Goal: Find specific page/section: Find specific page/section

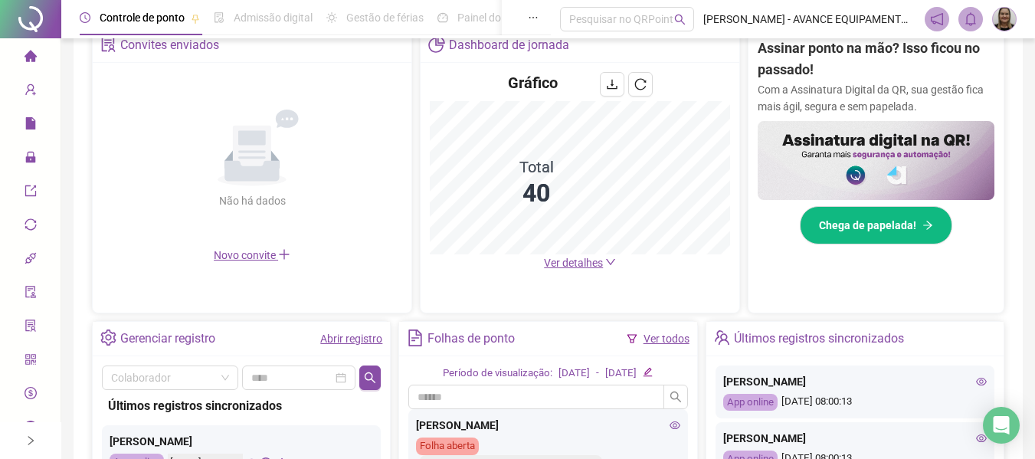
scroll to position [306, 0]
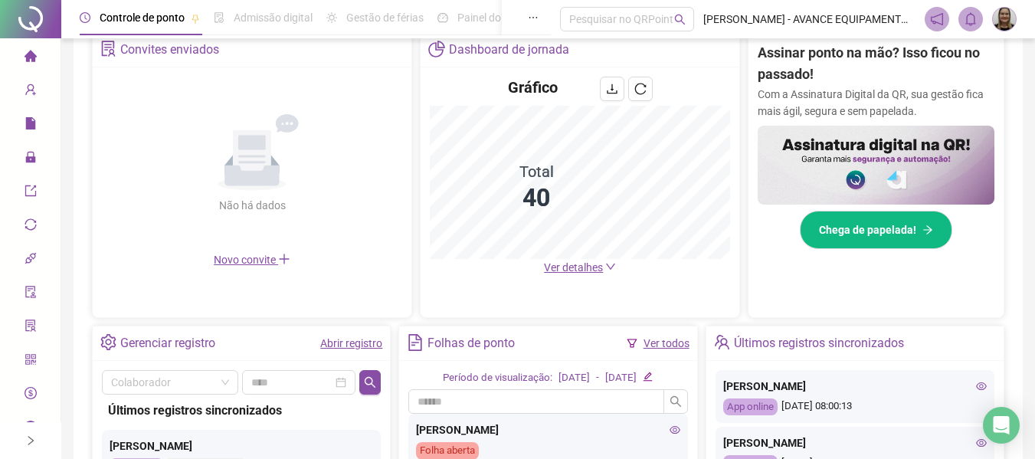
click at [586, 264] on span "Ver detalhes" at bounding box center [573, 267] width 59 height 12
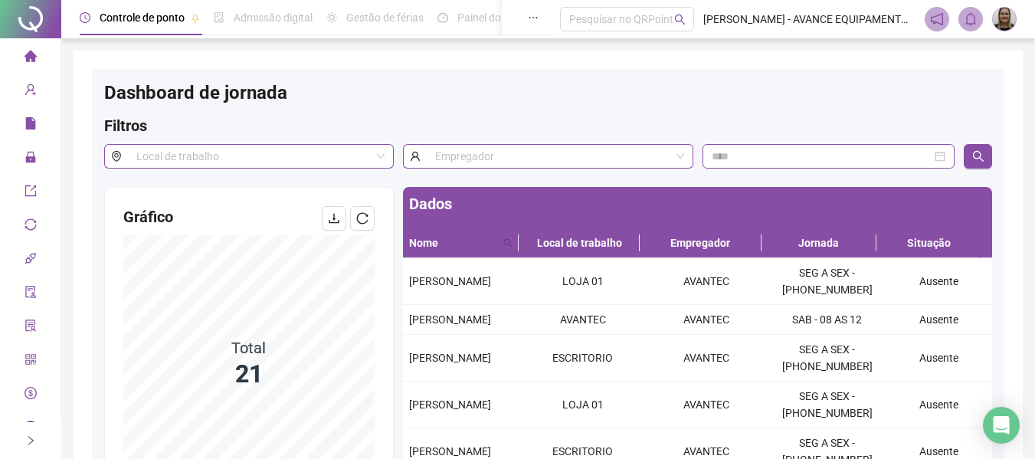
drag, startPoint x: 20, startPoint y: 51, endPoint x: 55, endPoint y: 5, distance: 57.9
click at [25, 49] on span "home" at bounding box center [31, 58] width 12 height 31
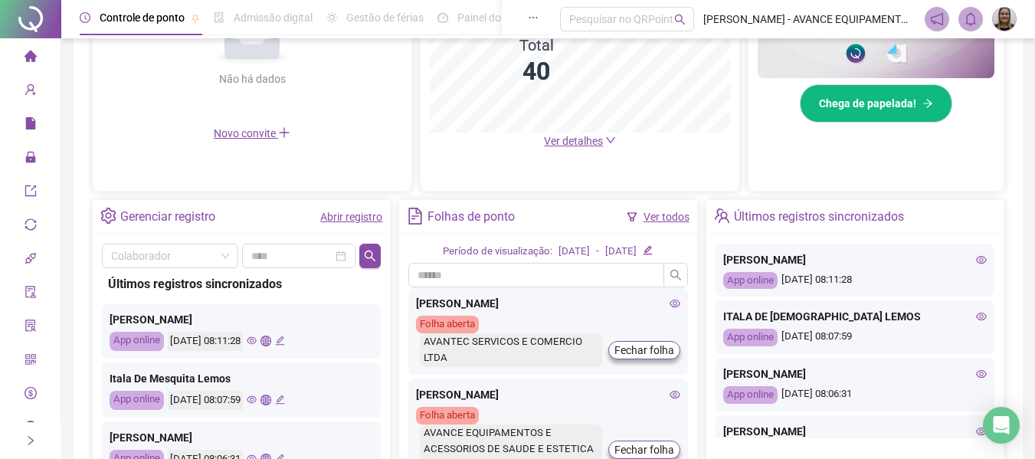
scroll to position [456, 0]
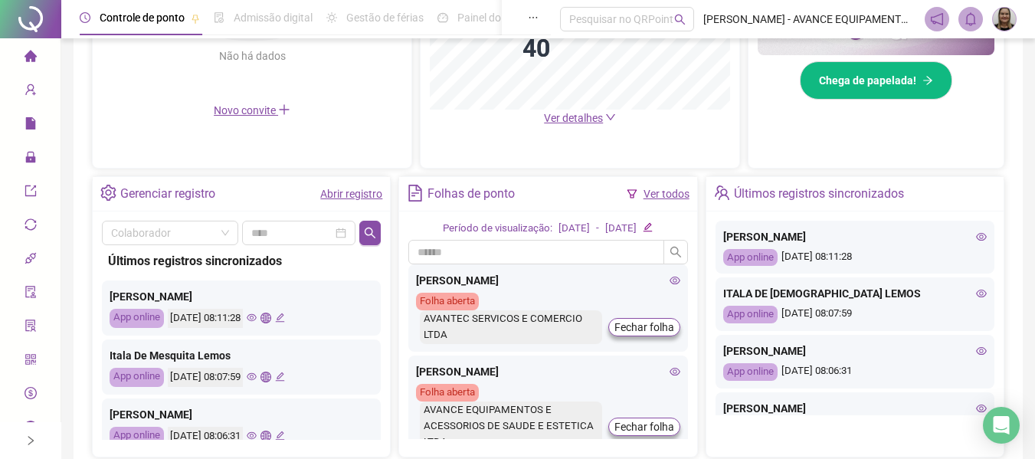
click at [976, 296] on icon "eye" at bounding box center [981, 294] width 11 height 8
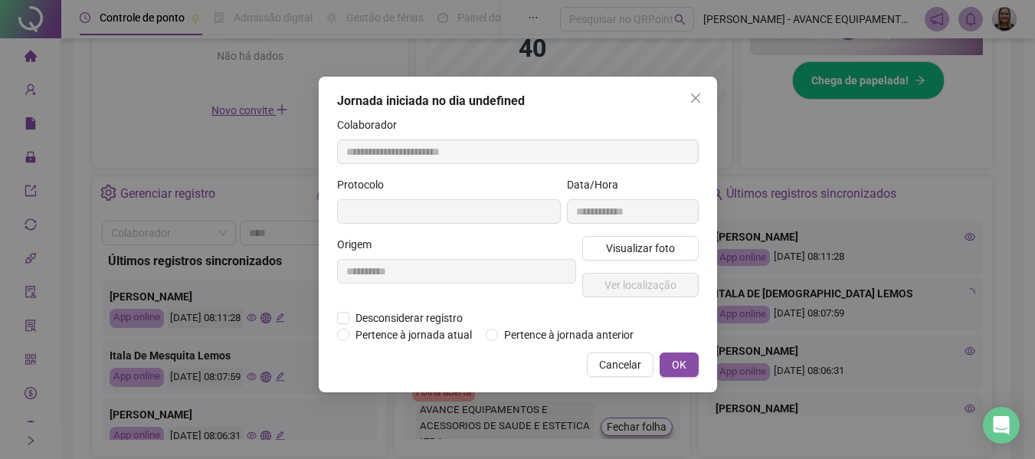
type input "**********"
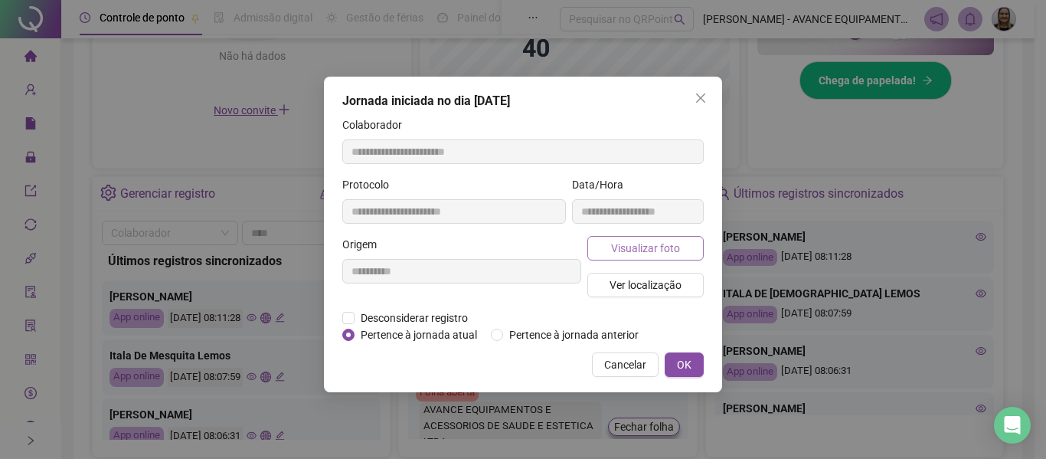
click at [643, 250] on span "Visualizar foto" at bounding box center [645, 248] width 69 height 17
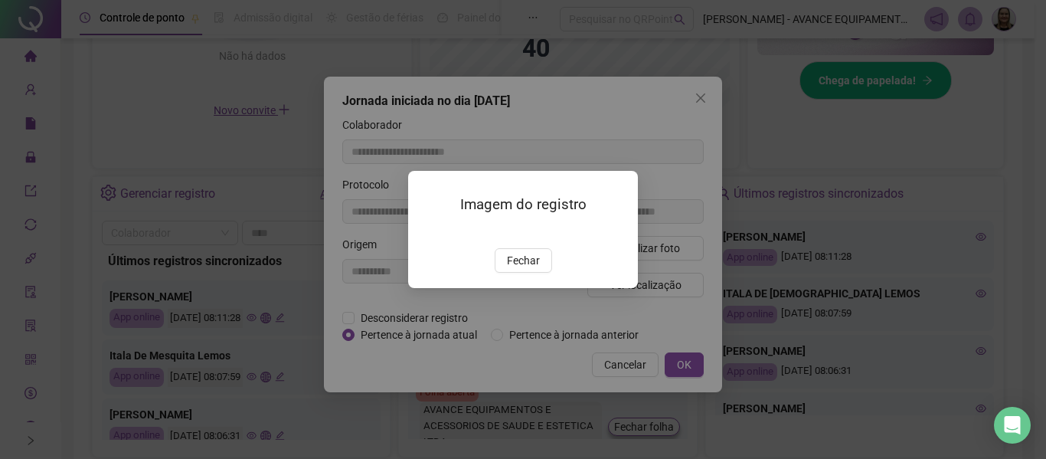
click at [427, 232] on img at bounding box center [427, 232] width 0 height 0
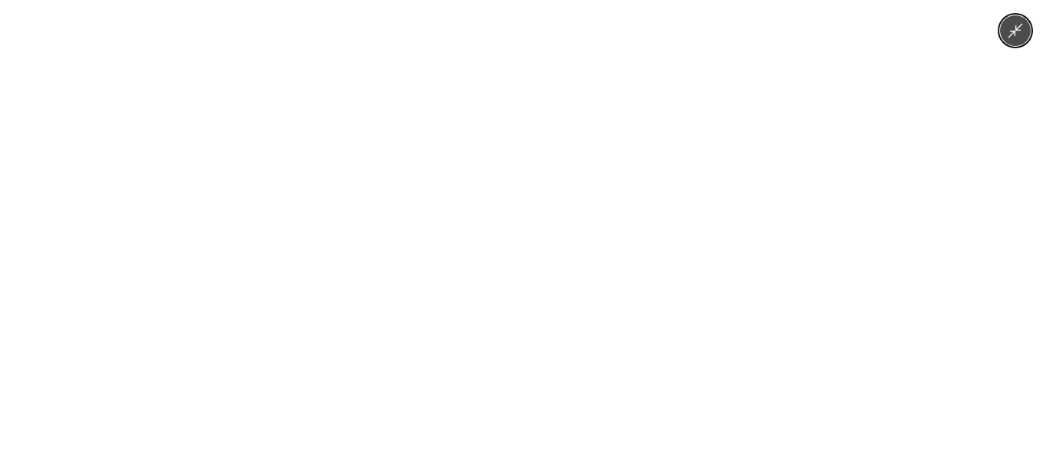
click at [778, 186] on div at bounding box center [523, 229] width 1046 height 459
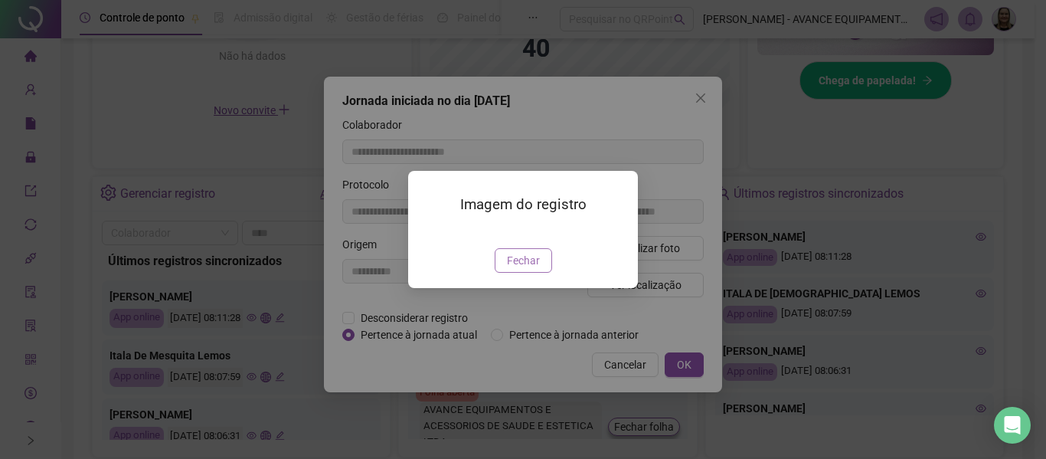
click at [519, 269] on span "Fechar" at bounding box center [523, 260] width 33 height 17
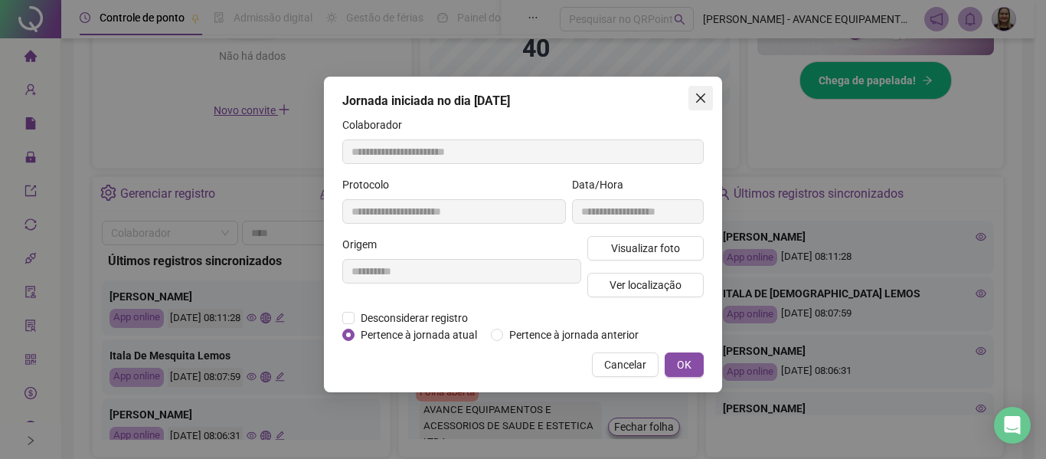
click at [693, 99] on span "Close" at bounding box center [701, 98] width 25 height 12
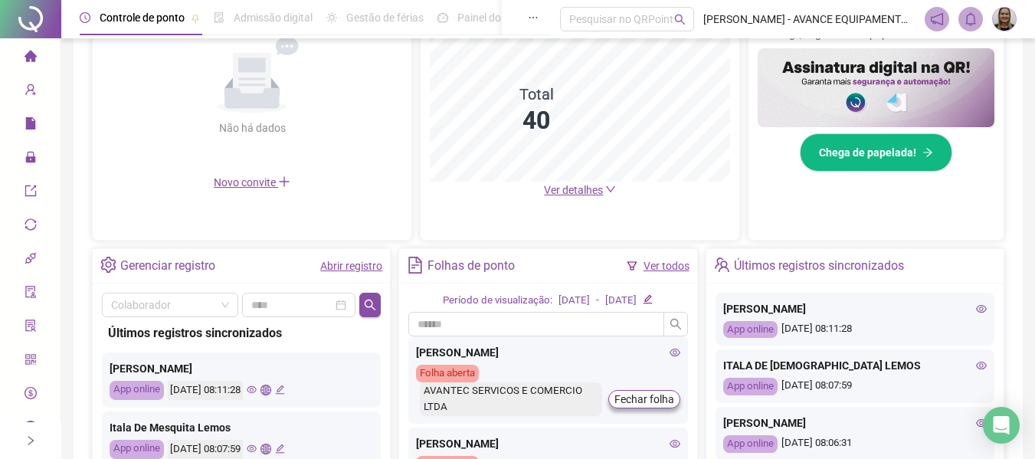
scroll to position [226, 0]
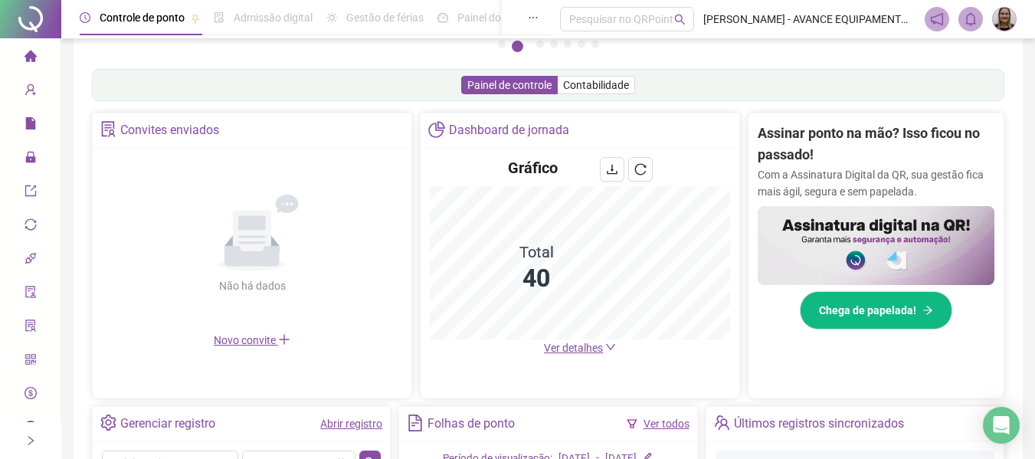
click at [575, 349] on span "Ver detalhes" at bounding box center [573, 348] width 59 height 12
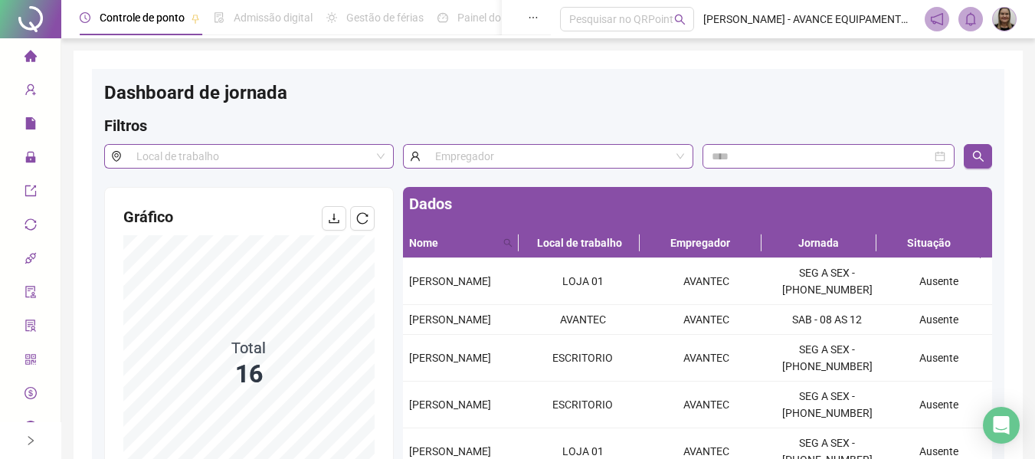
click at [30, 56] on icon "home" at bounding box center [30, 55] width 12 height 11
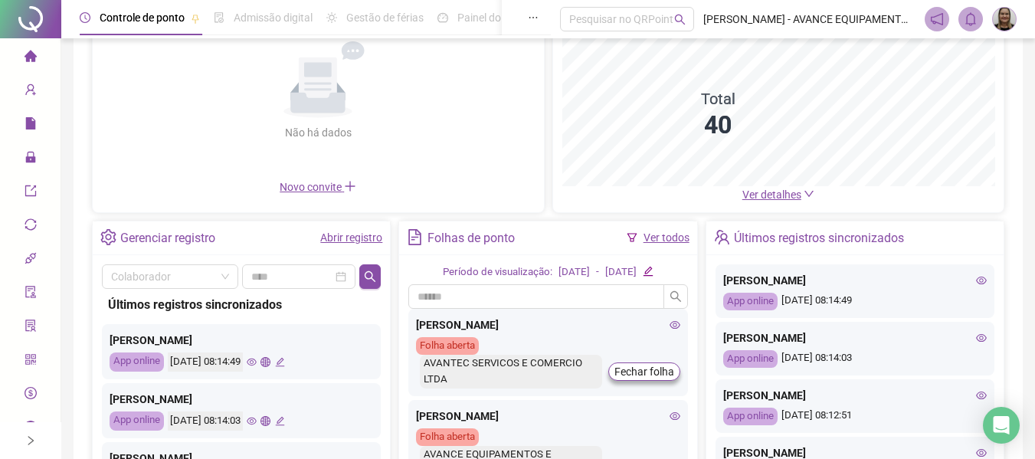
click at [968, 310] on div "App online 21/08/2025 08:14:49" at bounding box center [855, 302] width 264 height 18
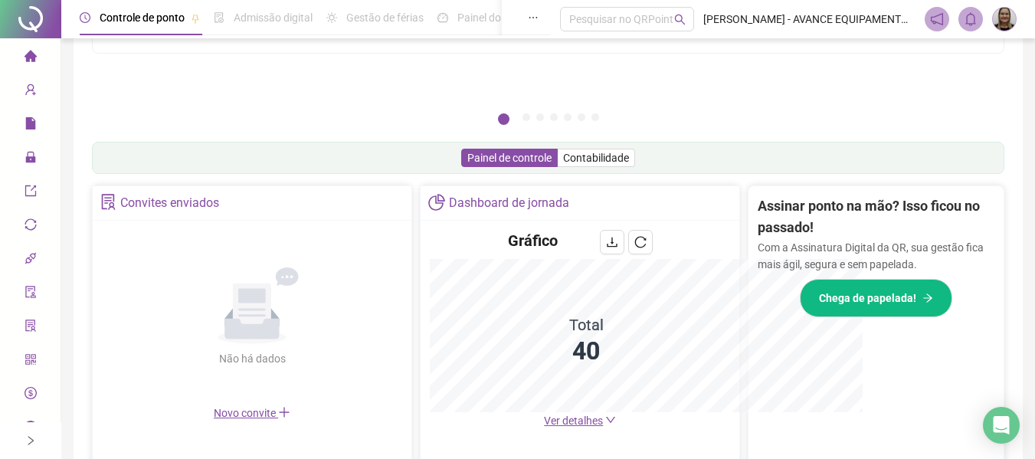
scroll to position [379, 0]
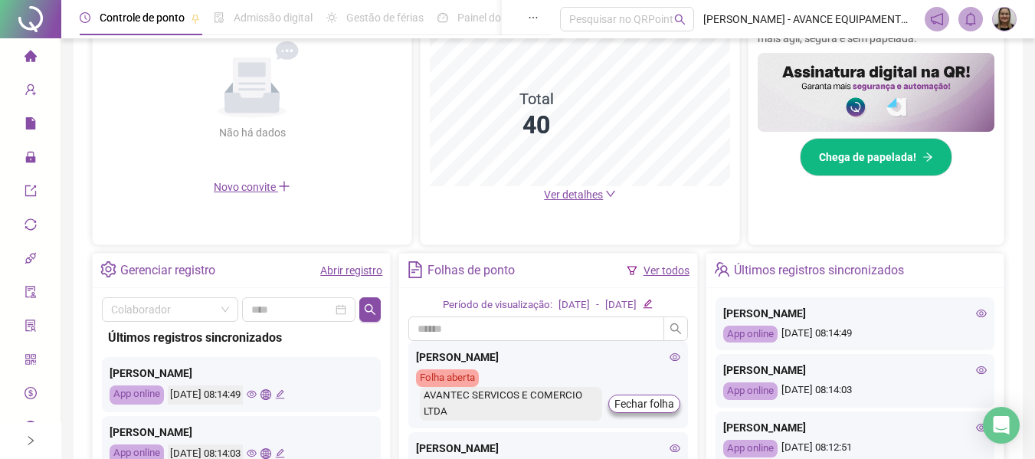
click at [976, 373] on icon "eye" at bounding box center [981, 370] width 11 height 11
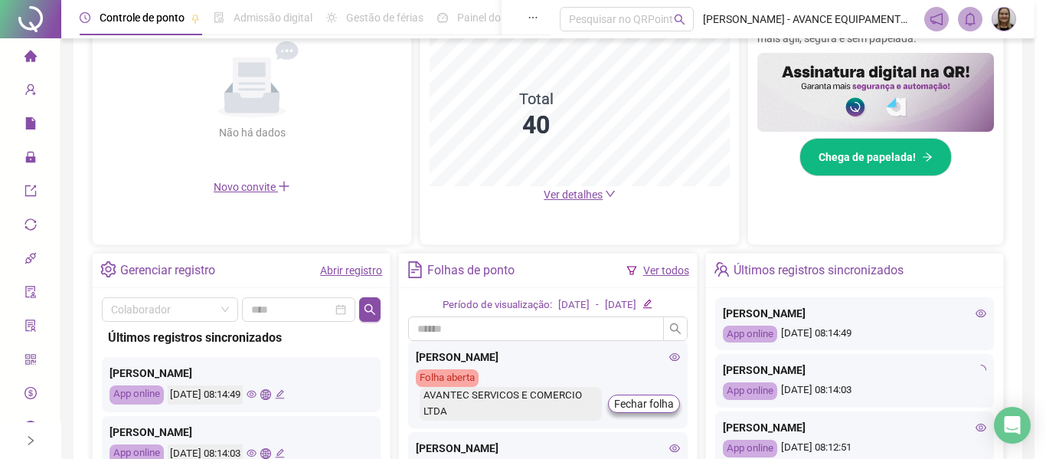
type input "**********"
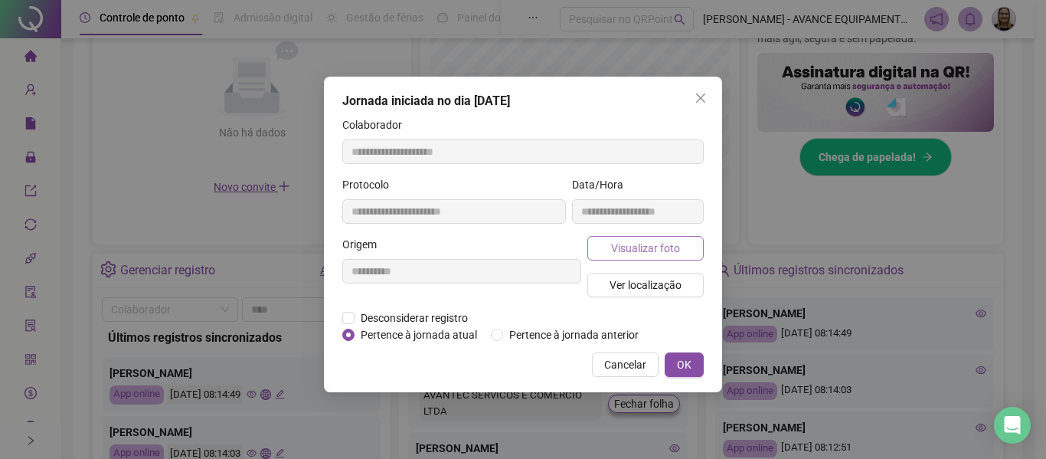
click at [687, 251] on button "Visualizar foto" at bounding box center [646, 248] width 116 height 25
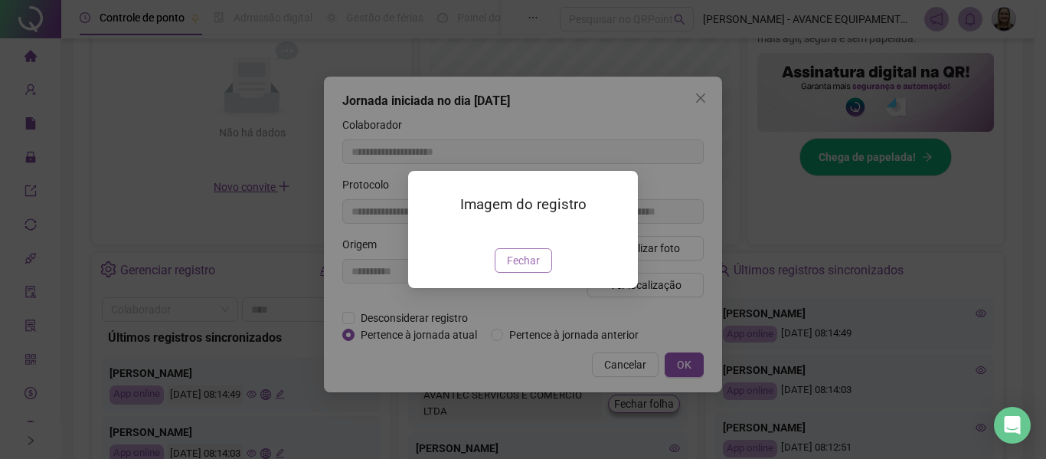
click at [527, 269] on span "Fechar" at bounding box center [523, 260] width 33 height 17
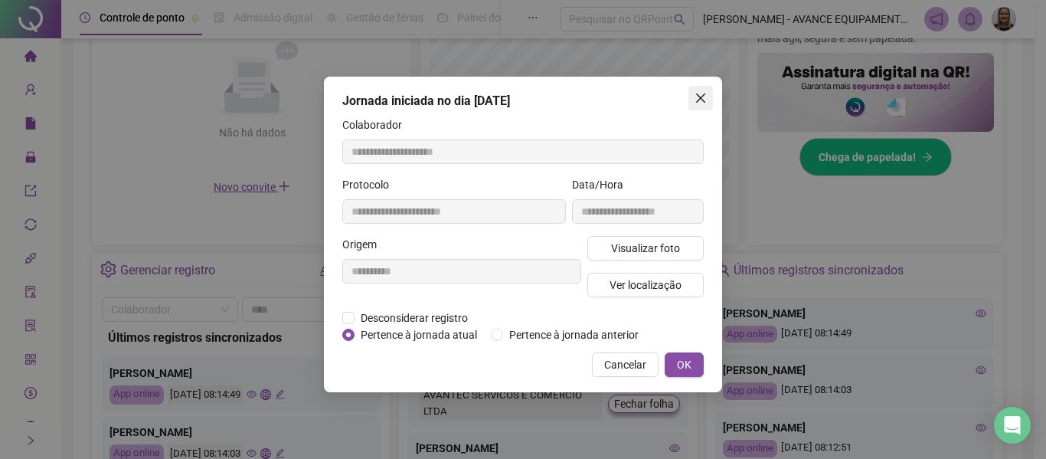
click at [699, 104] on button "Close" at bounding box center [701, 98] width 25 height 25
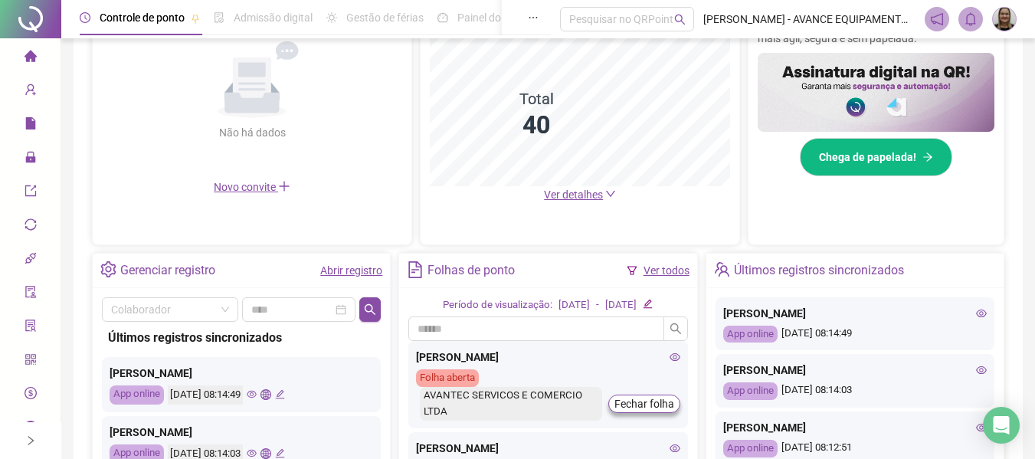
click at [976, 314] on icon "eye" at bounding box center [981, 313] width 11 height 11
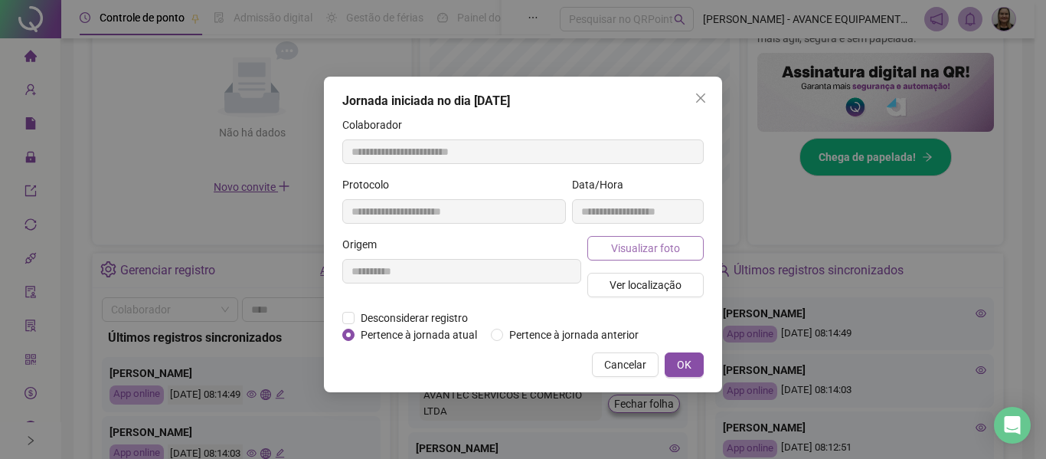
type input "**********"
click at [649, 246] on span "Visualizar foto" at bounding box center [645, 248] width 69 height 17
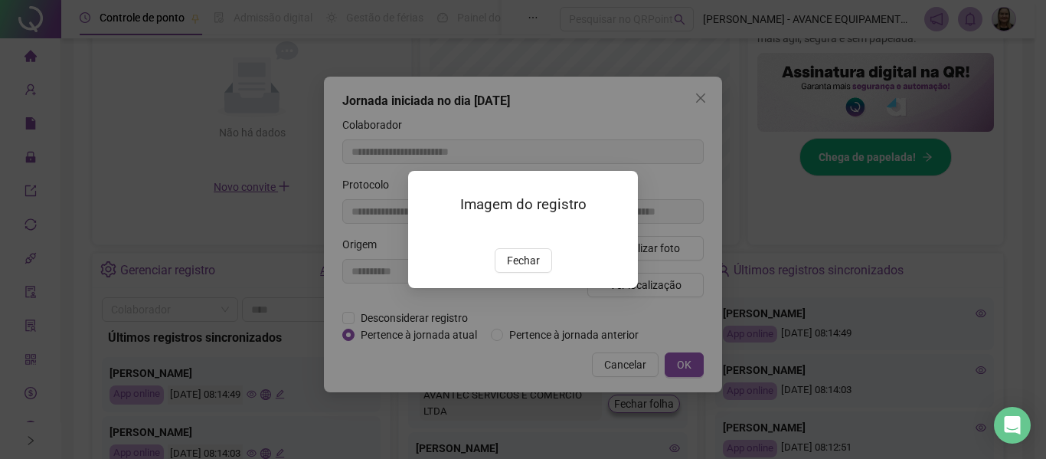
click at [538, 269] on span "Fechar" at bounding box center [523, 260] width 33 height 17
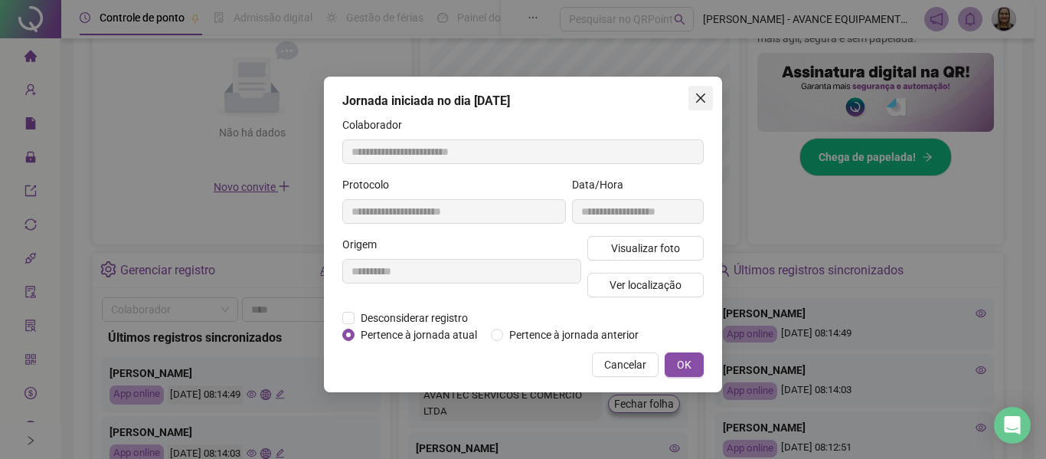
click at [696, 97] on icon "close" at bounding box center [701, 98] width 12 height 12
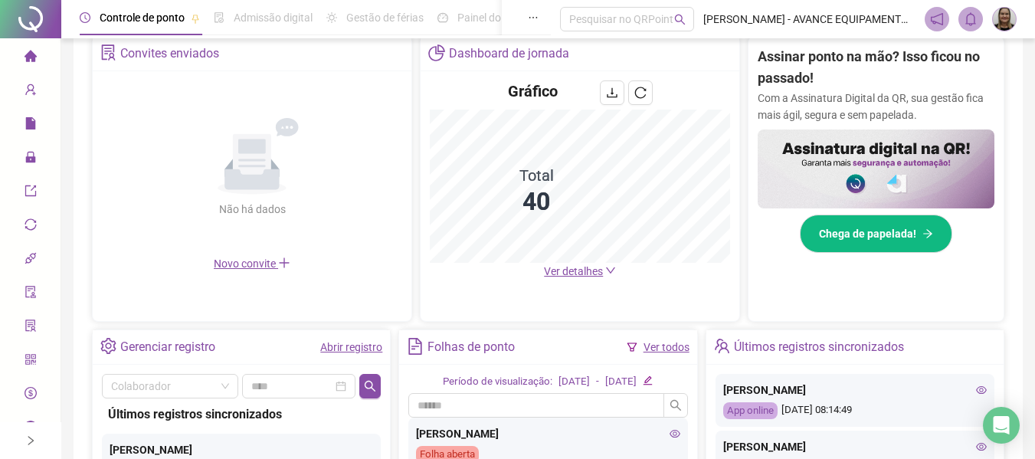
scroll to position [0, 0]
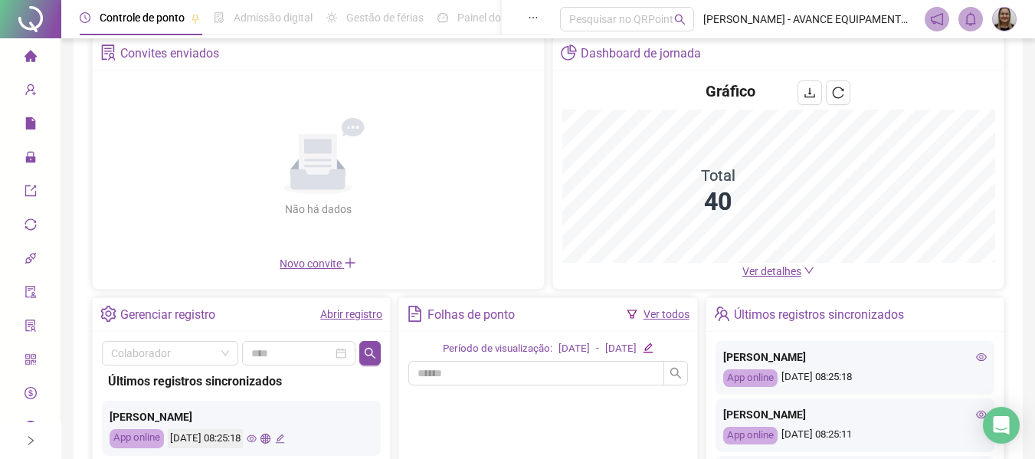
scroll to position [153, 0]
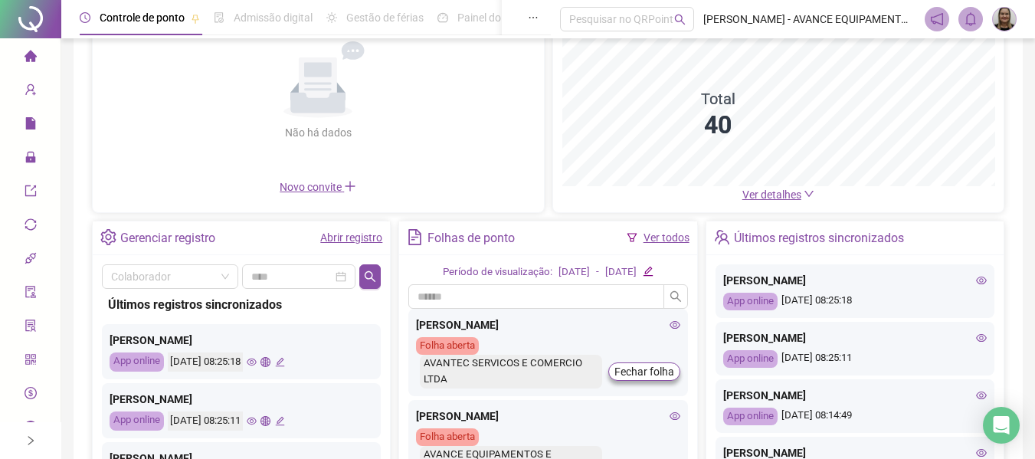
click at [976, 339] on icon "eye" at bounding box center [981, 337] width 11 height 11
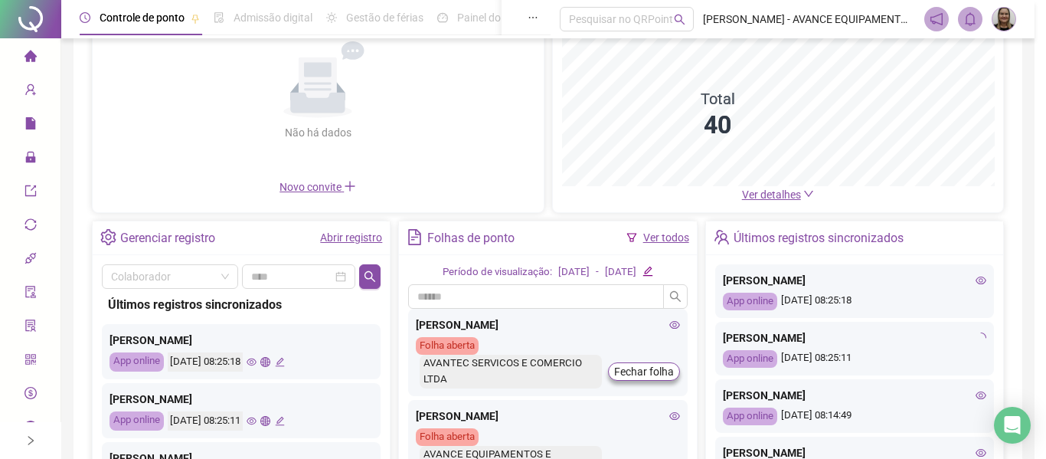
type input "**********"
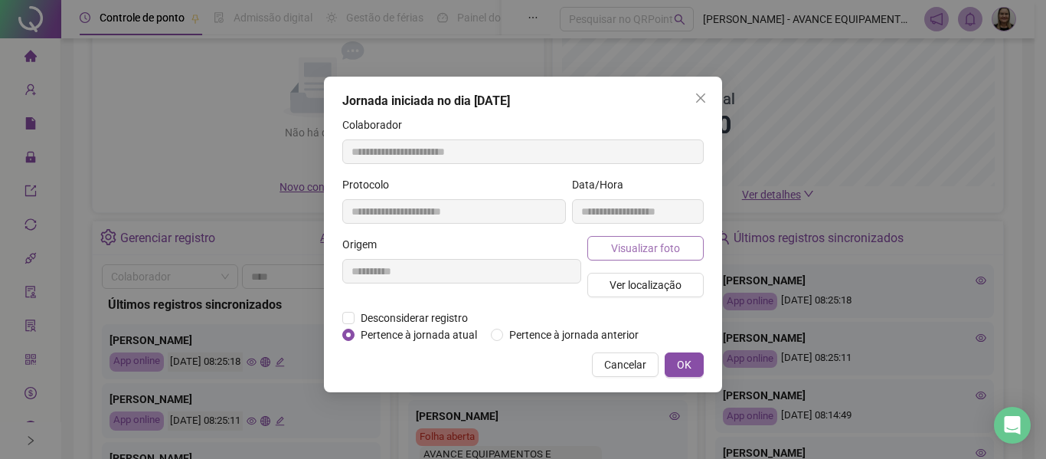
click at [666, 250] on span "Visualizar foto" at bounding box center [645, 248] width 69 height 17
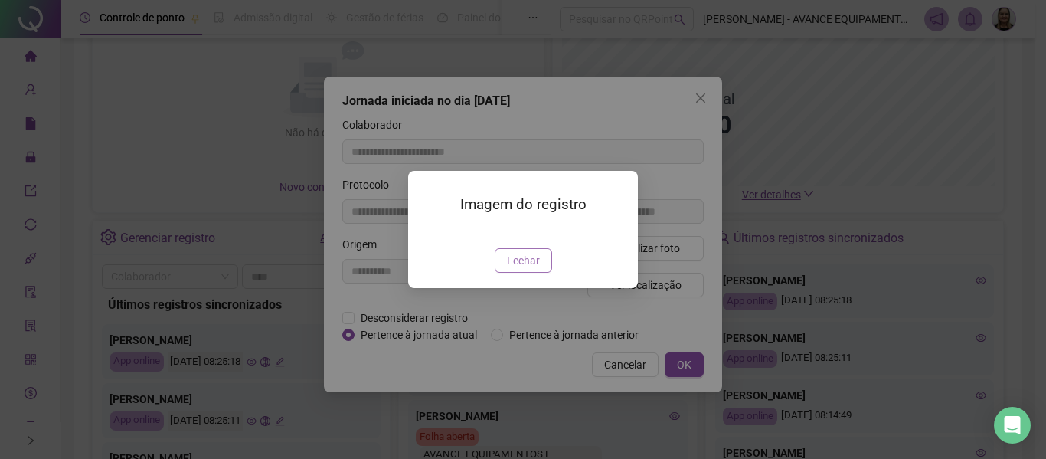
click at [527, 269] on span "Fechar" at bounding box center [523, 260] width 33 height 17
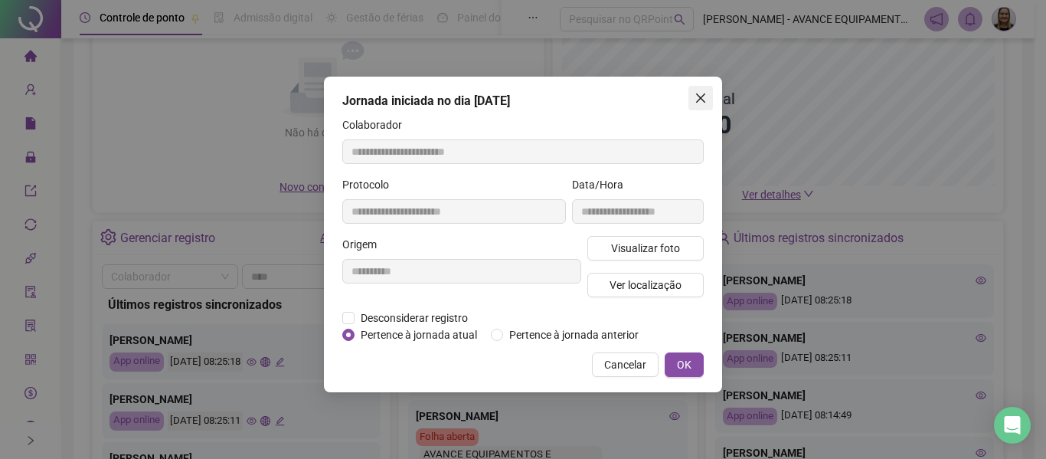
click at [699, 93] on icon "close" at bounding box center [701, 98] width 12 height 12
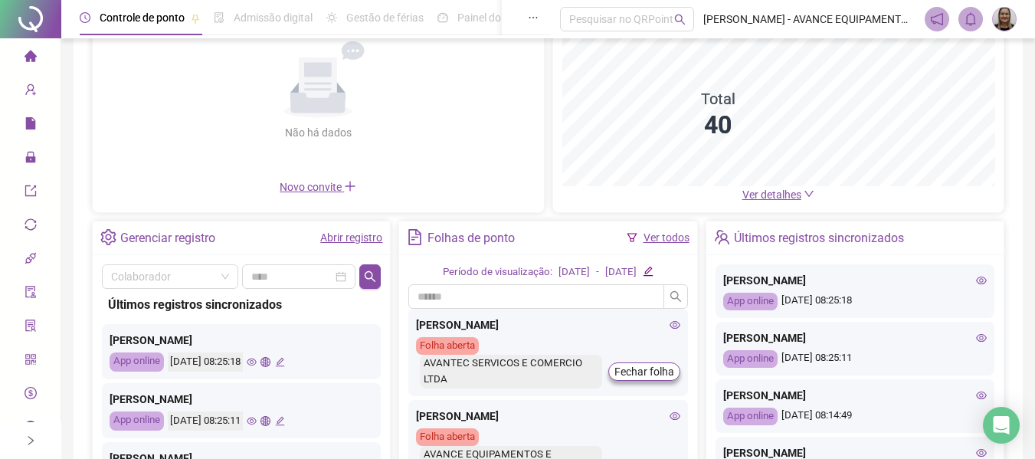
click at [976, 277] on icon "eye" at bounding box center [981, 281] width 11 height 8
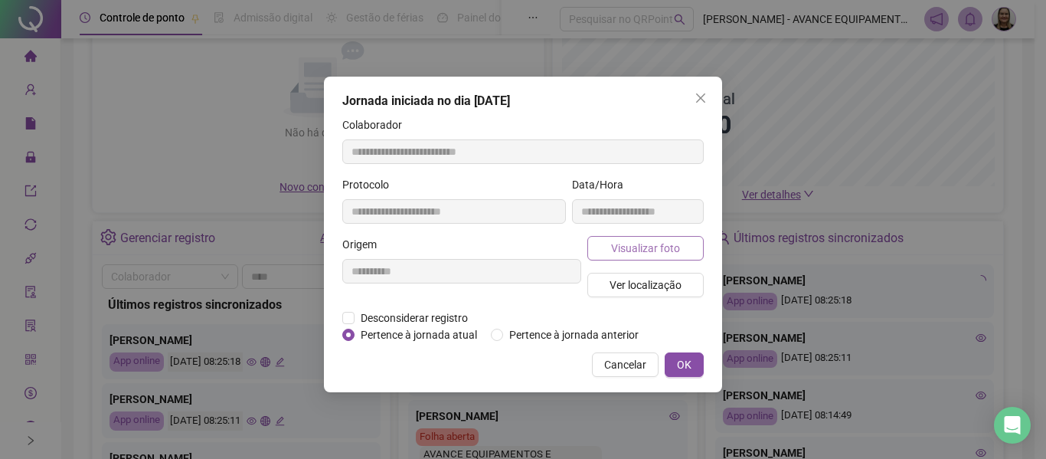
click at [654, 239] on button "Visualizar foto" at bounding box center [646, 248] width 116 height 25
type input "**********"
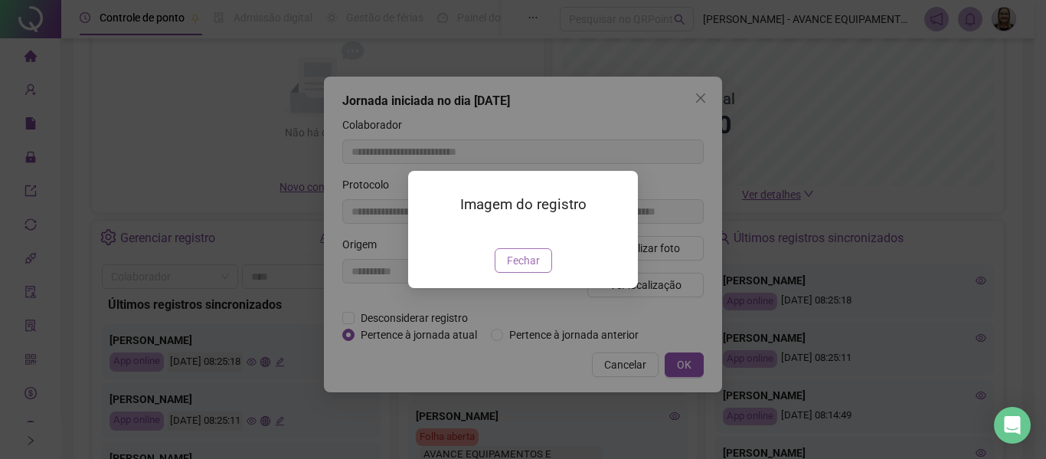
click at [523, 269] on span "Fechar" at bounding box center [523, 260] width 33 height 17
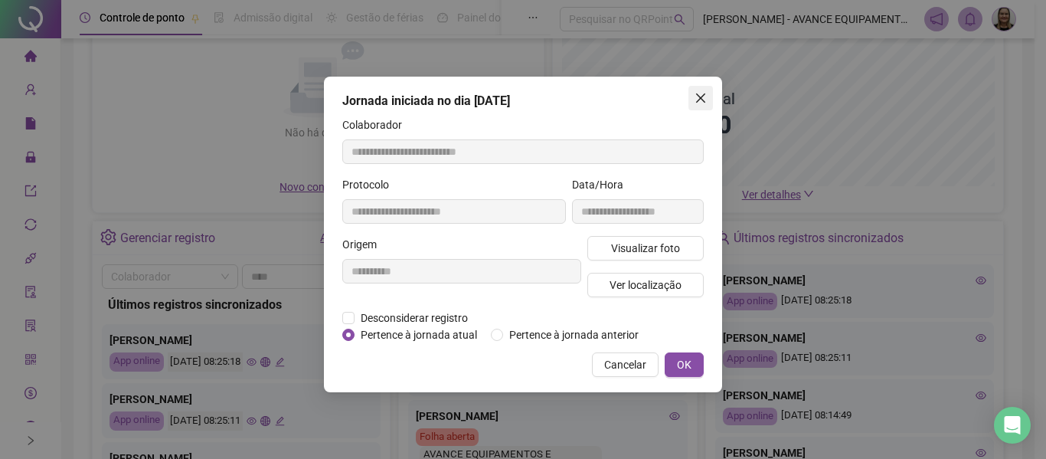
click at [697, 97] on icon "close" at bounding box center [701, 98] width 12 height 12
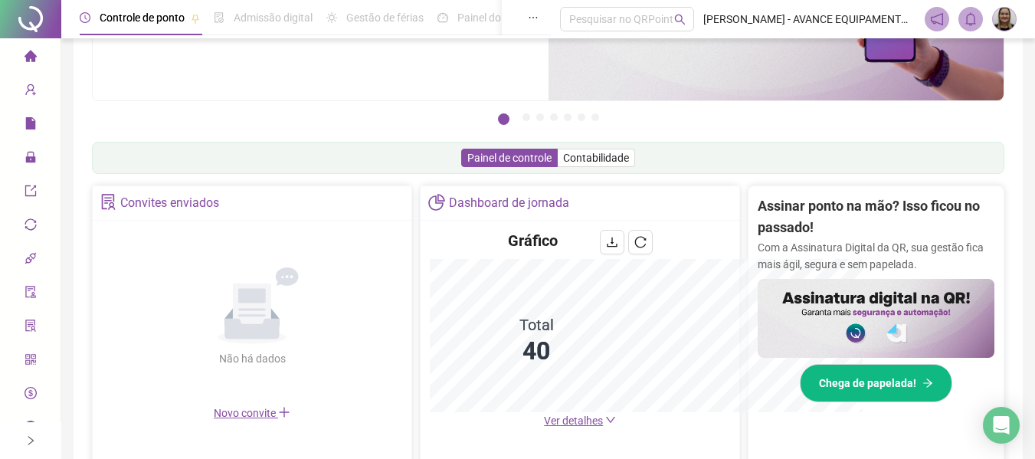
scroll to position [379, 0]
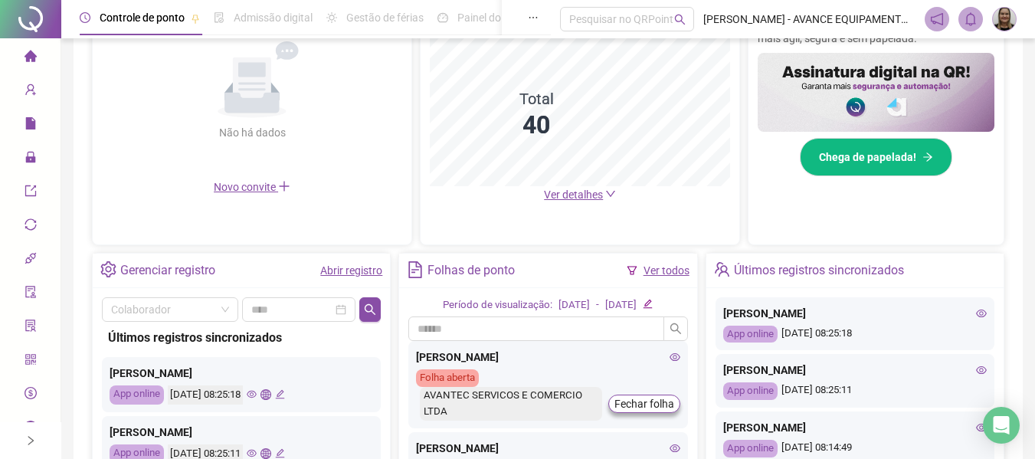
click at [30, 60] on icon "home" at bounding box center [31, 56] width 12 height 12
click at [976, 366] on icon "eye" at bounding box center [981, 370] width 11 height 11
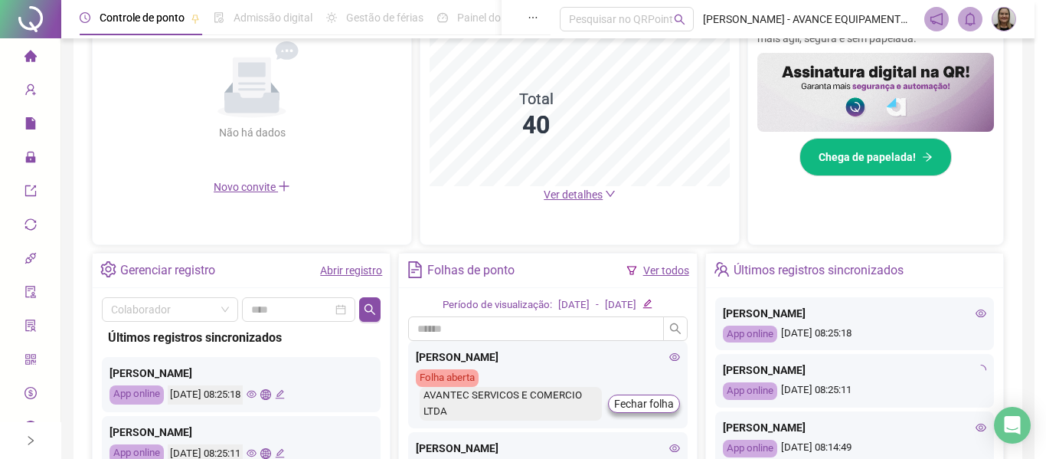
type input "**********"
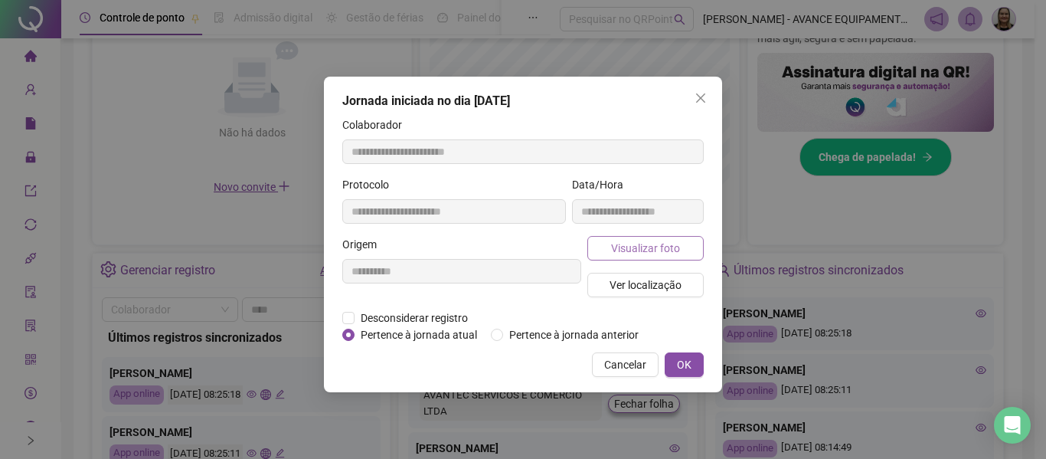
click at [629, 249] on span "Visualizar foto" at bounding box center [645, 248] width 69 height 17
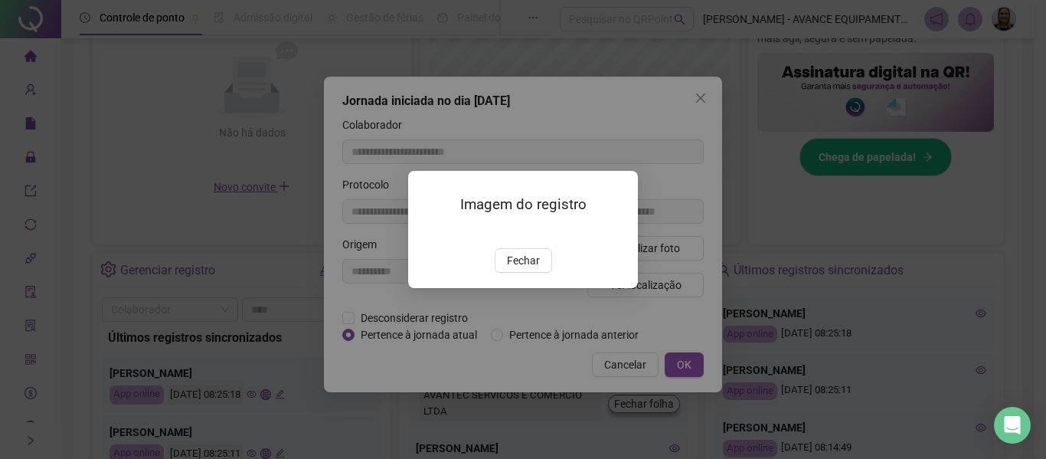
click at [427, 232] on img at bounding box center [427, 232] width 0 height 0
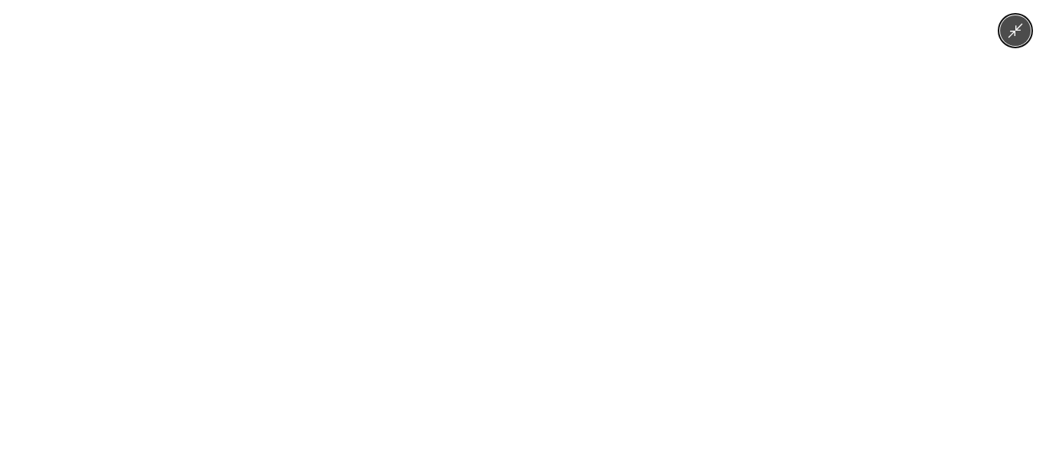
click at [670, 317] on div at bounding box center [523, 229] width 1046 height 459
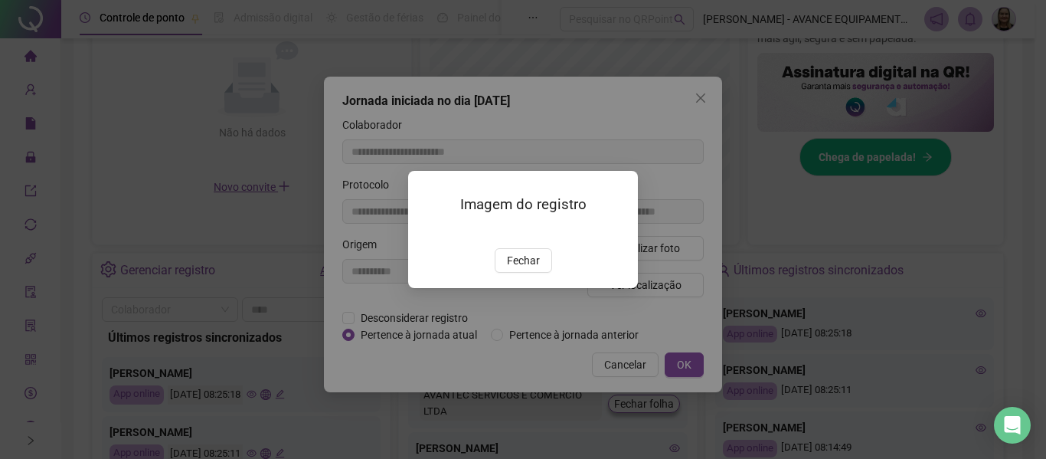
drag, startPoint x: 535, startPoint y: 355, endPoint x: 547, endPoint y: 339, distance: 20.2
click at [534, 269] on span "Fechar" at bounding box center [523, 260] width 33 height 17
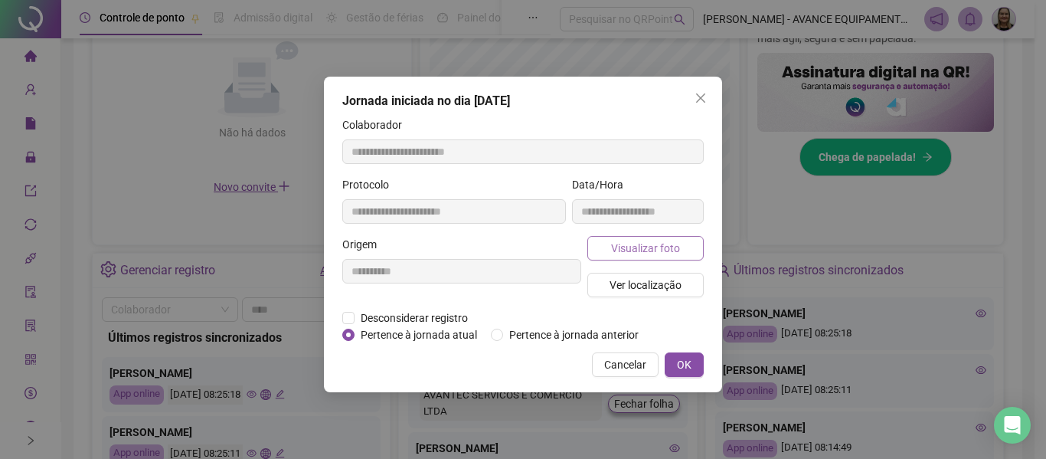
click at [649, 250] on span "Visualizar foto" at bounding box center [645, 248] width 69 height 17
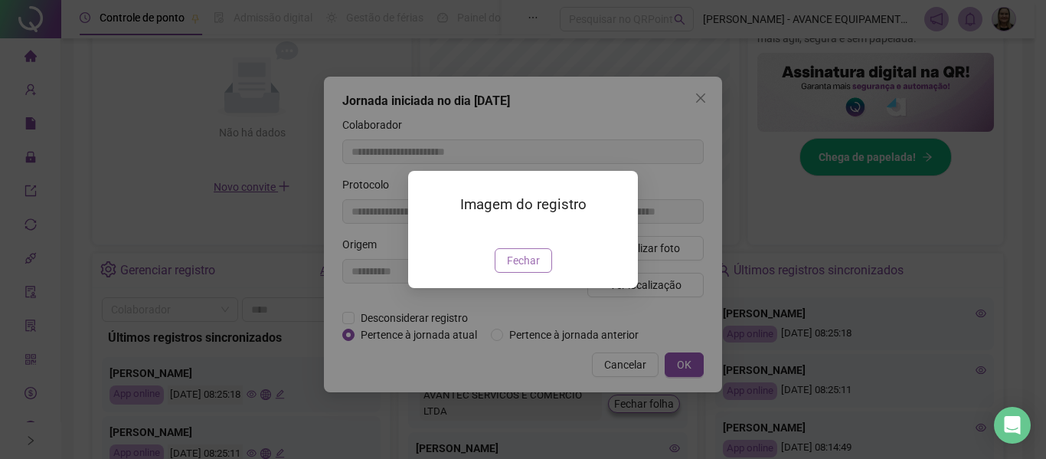
click at [520, 269] on span "Fechar" at bounding box center [523, 260] width 33 height 17
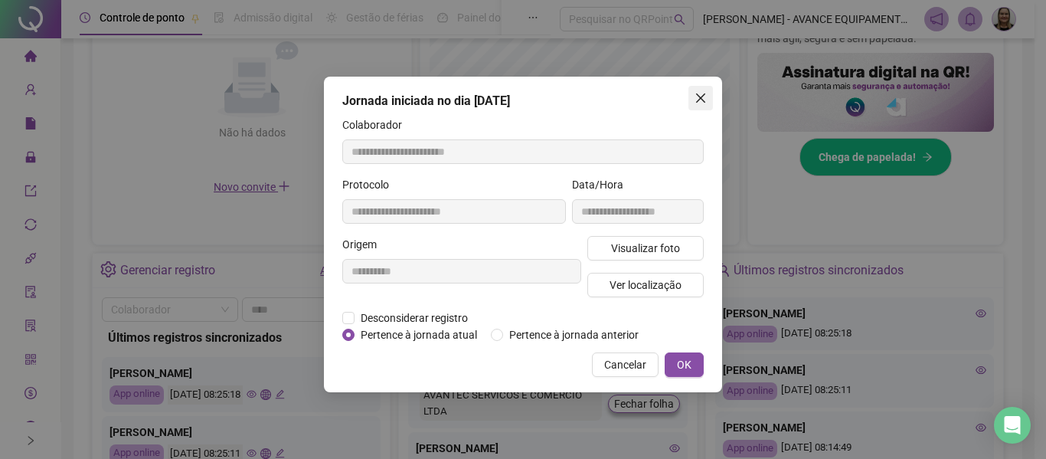
click at [693, 100] on span "Close" at bounding box center [701, 98] width 25 height 12
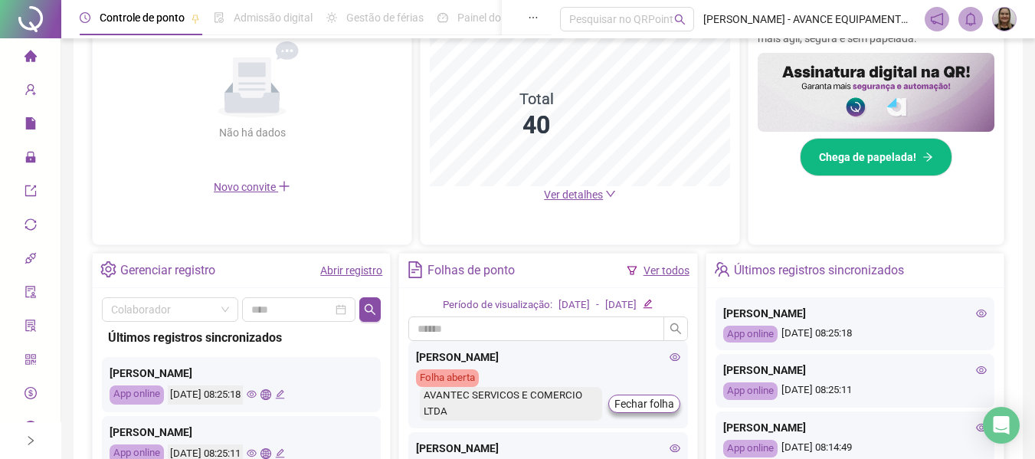
click at [26, 61] on icon "home" at bounding box center [30, 55] width 12 height 11
